Goal: Learn about a topic

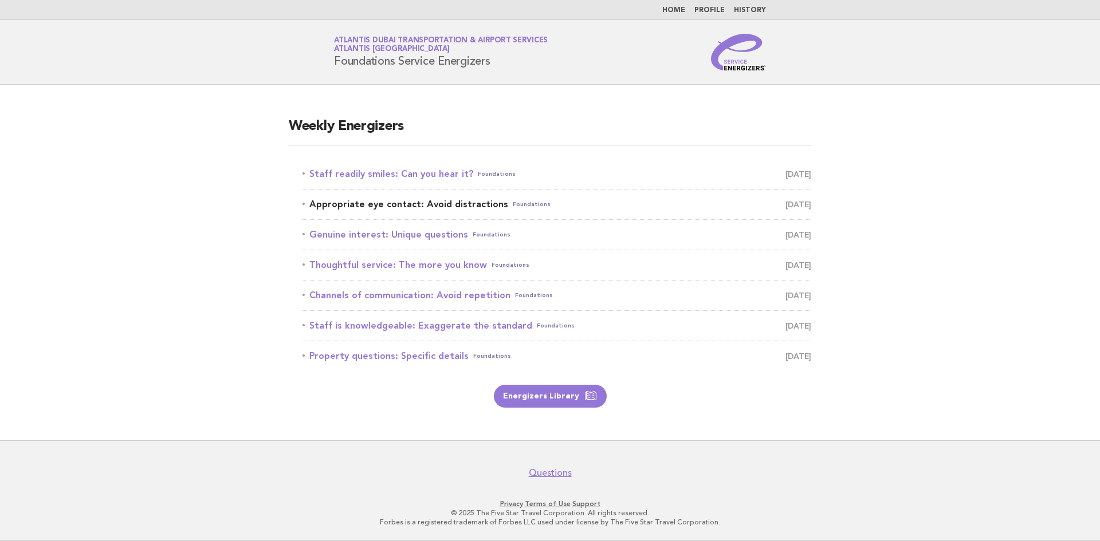
click at [485, 206] on link "Appropriate eye contact: Avoid distractions Foundations [DATE]" at bounding box center [556, 204] width 509 height 16
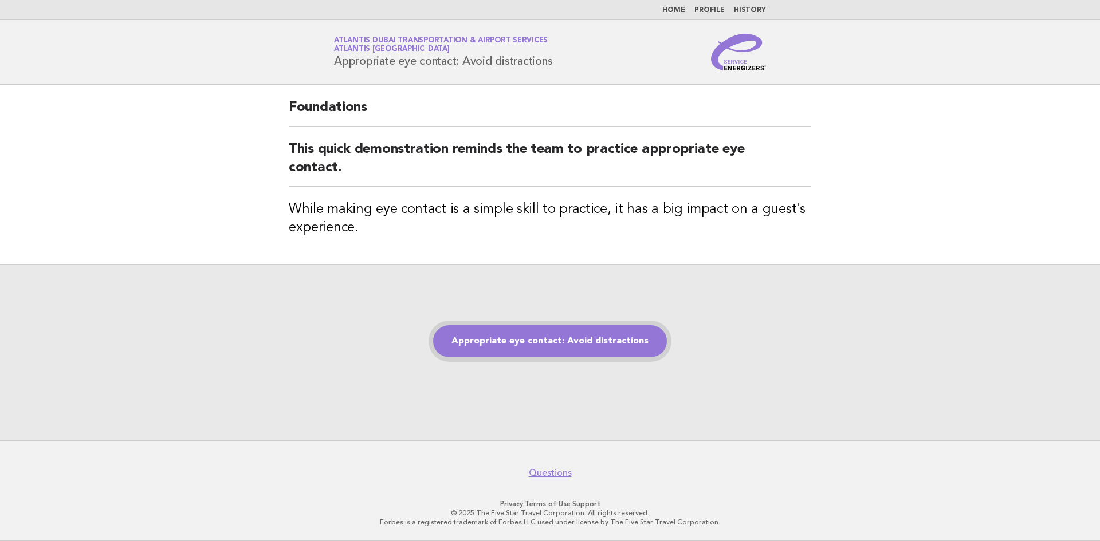
click at [533, 344] on link "Appropriate eye contact: Avoid distractions" at bounding box center [550, 341] width 234 height 32
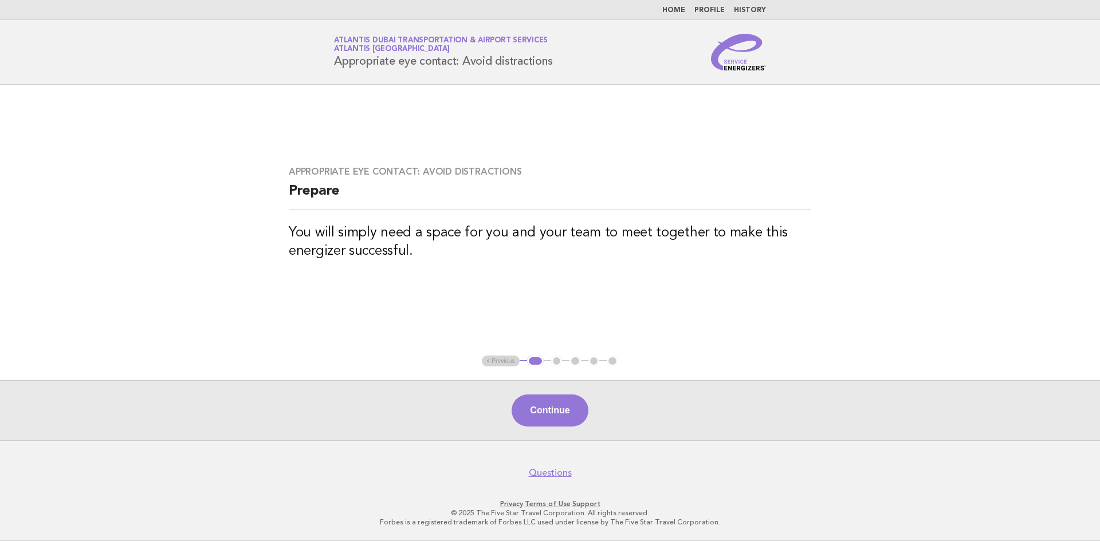
click at [552, 413] on button "Continue" at bounding box center [549, 411] width 76 height 32
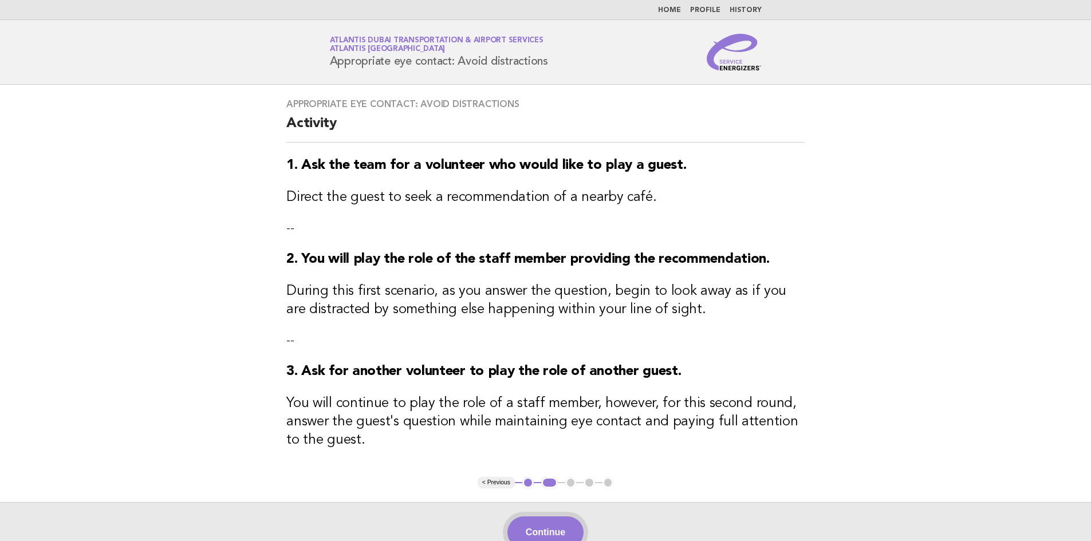
click at [530, 528] on button "Continue" at bounding box center [545, 533] width 76 height 32
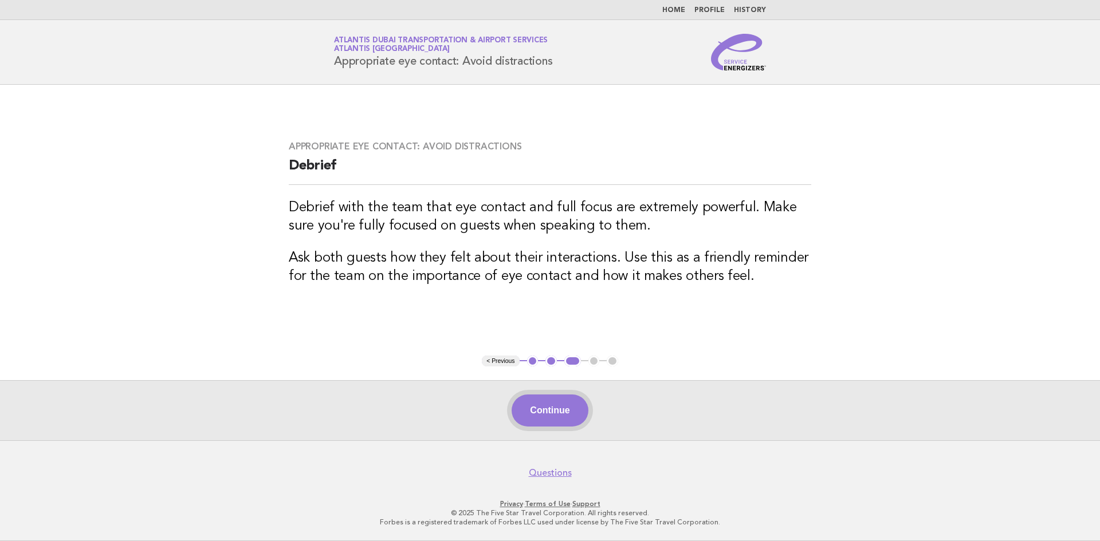
click at [563, 404] on button "Continue" at bounding box center [549, 411] width 76 height 32
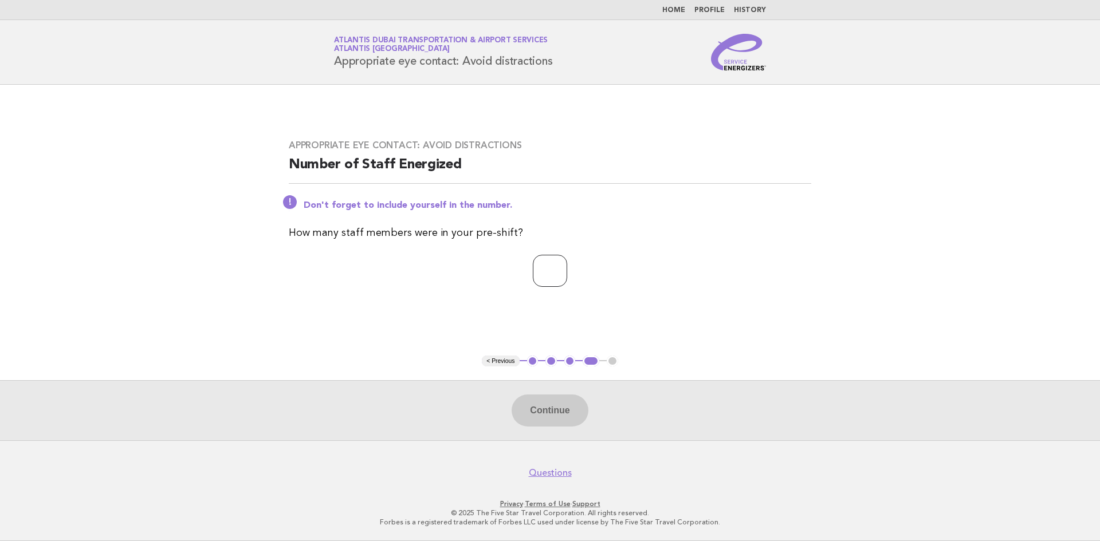
click at [552, 255] on input "number" at bounding box center [550, 271] width 34 height 32
type input "*"
click at [520, 406] on button "Continue" at bounding box center [549, 411] width 76 height 32
